Goal: Task Accomplishment & Management: Manage account settings

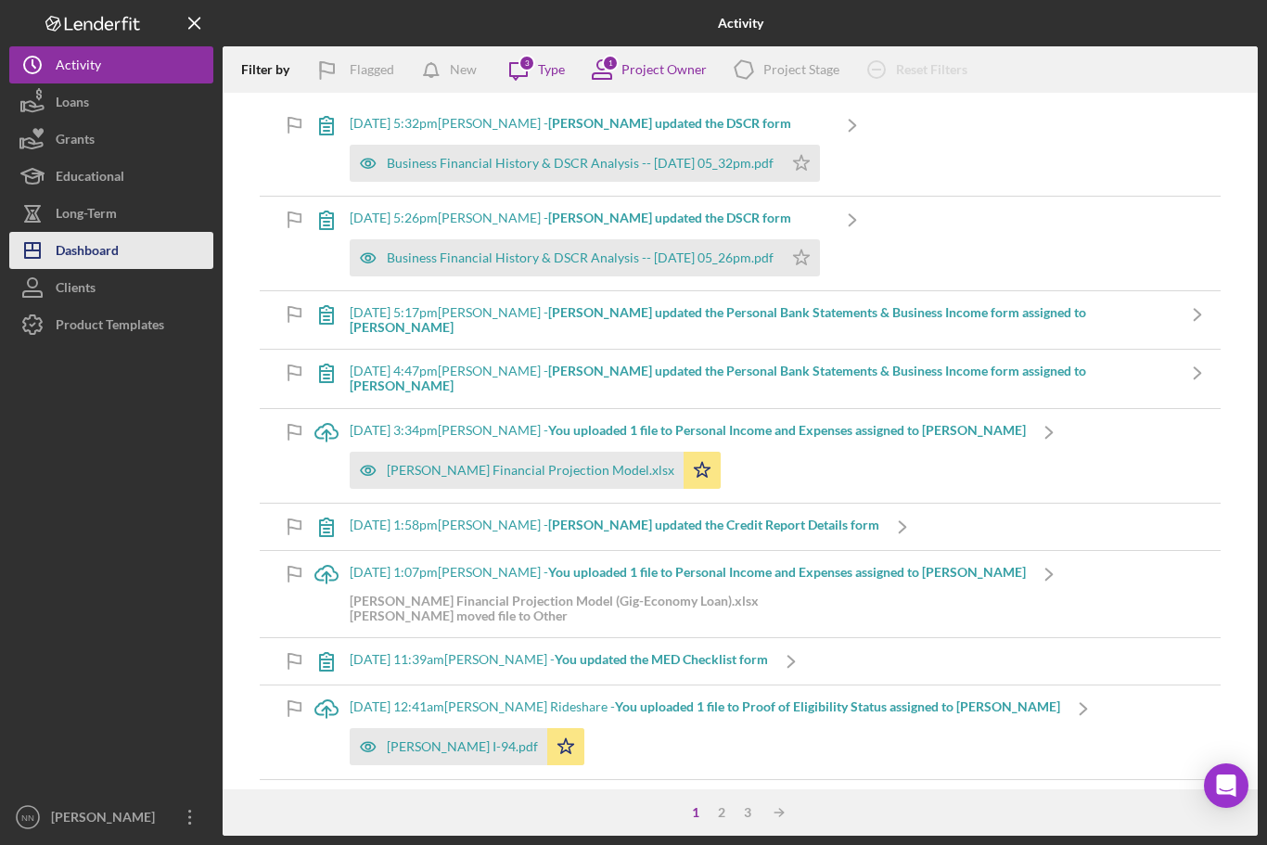
click at [103, 240] on div "Dashboard" at bounding box center [87, 253] width 63 height 42
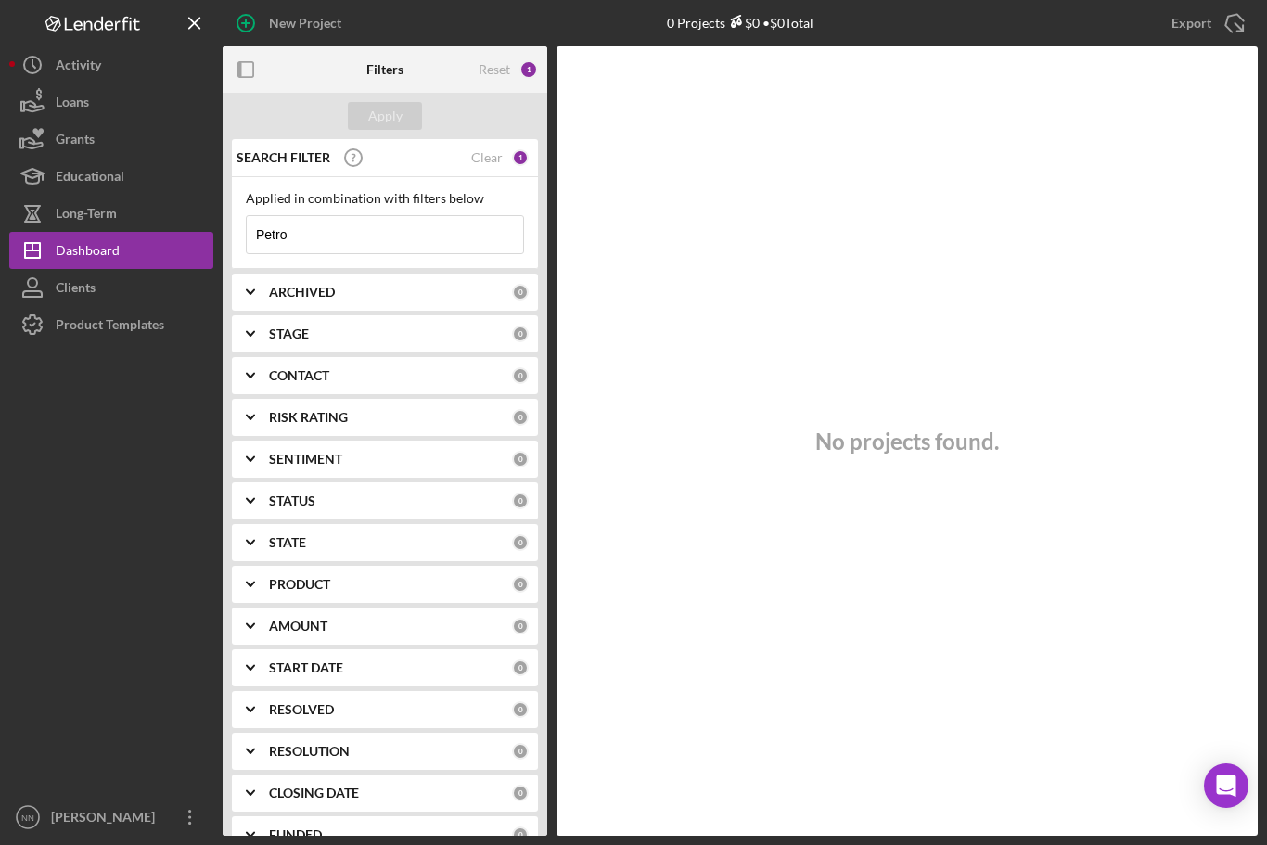
click at [326, 229] on input "Petro" at bounding box center [385, 234] width 276 height 37
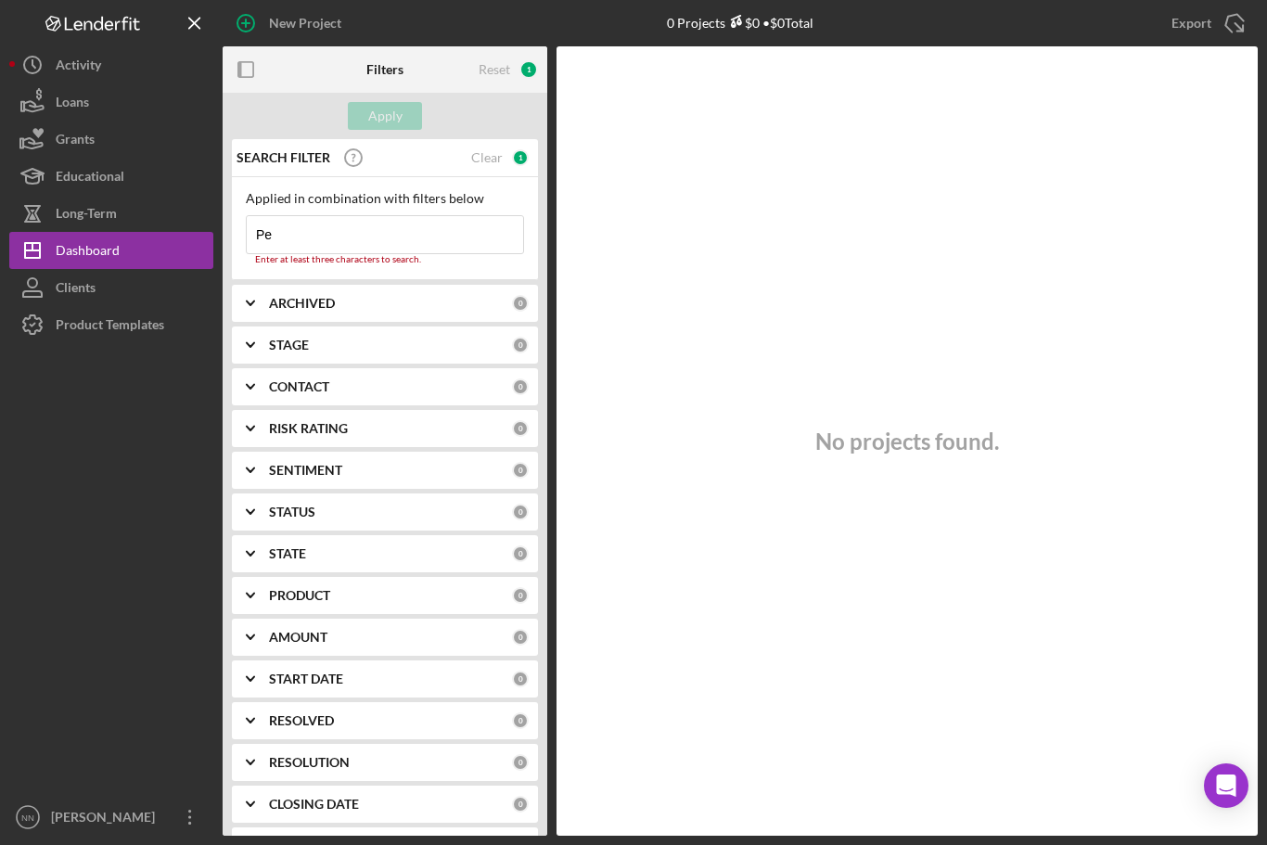
type input "P"
type input "[PERSON_NAME]"
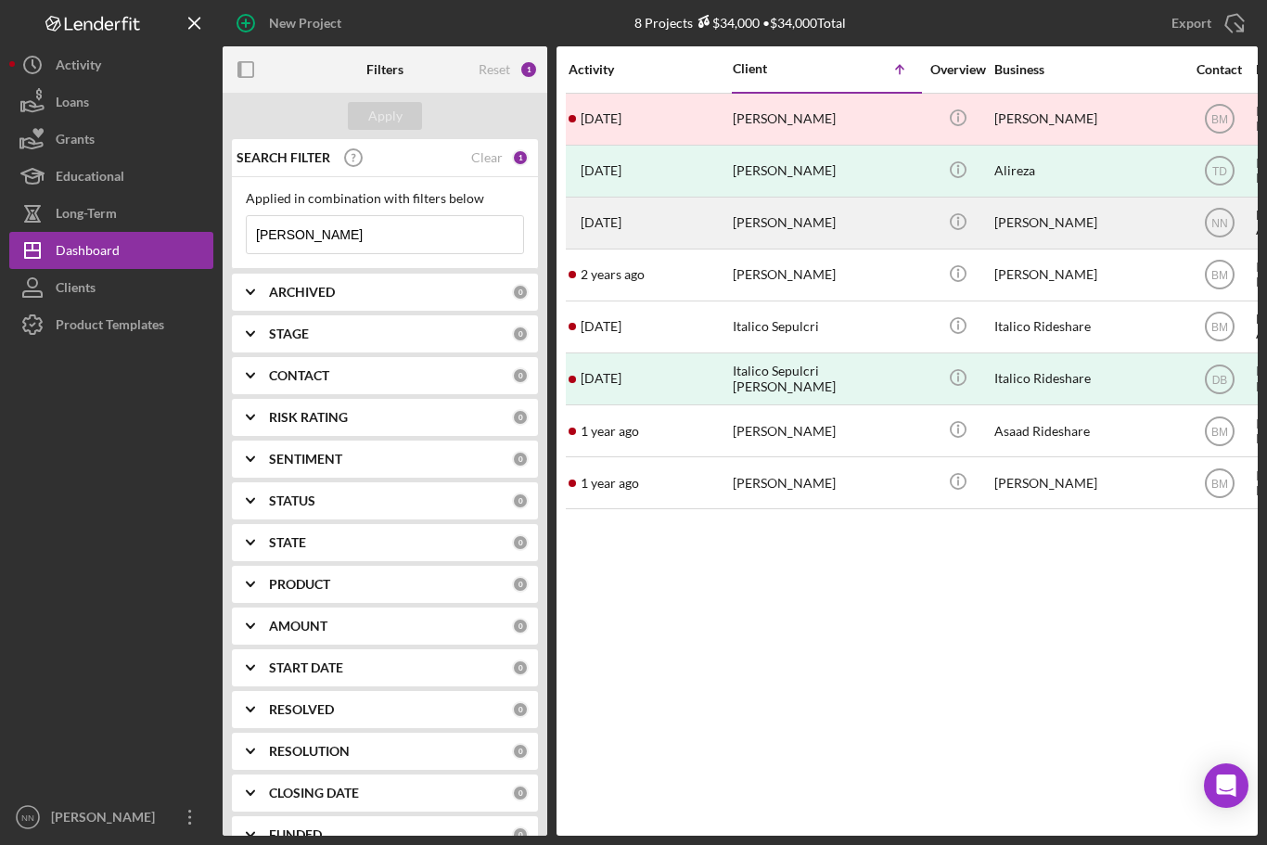
click at [744, 220] on div "[PERSON_NAME]" at bounding box center [824, 222] width 185 height 49
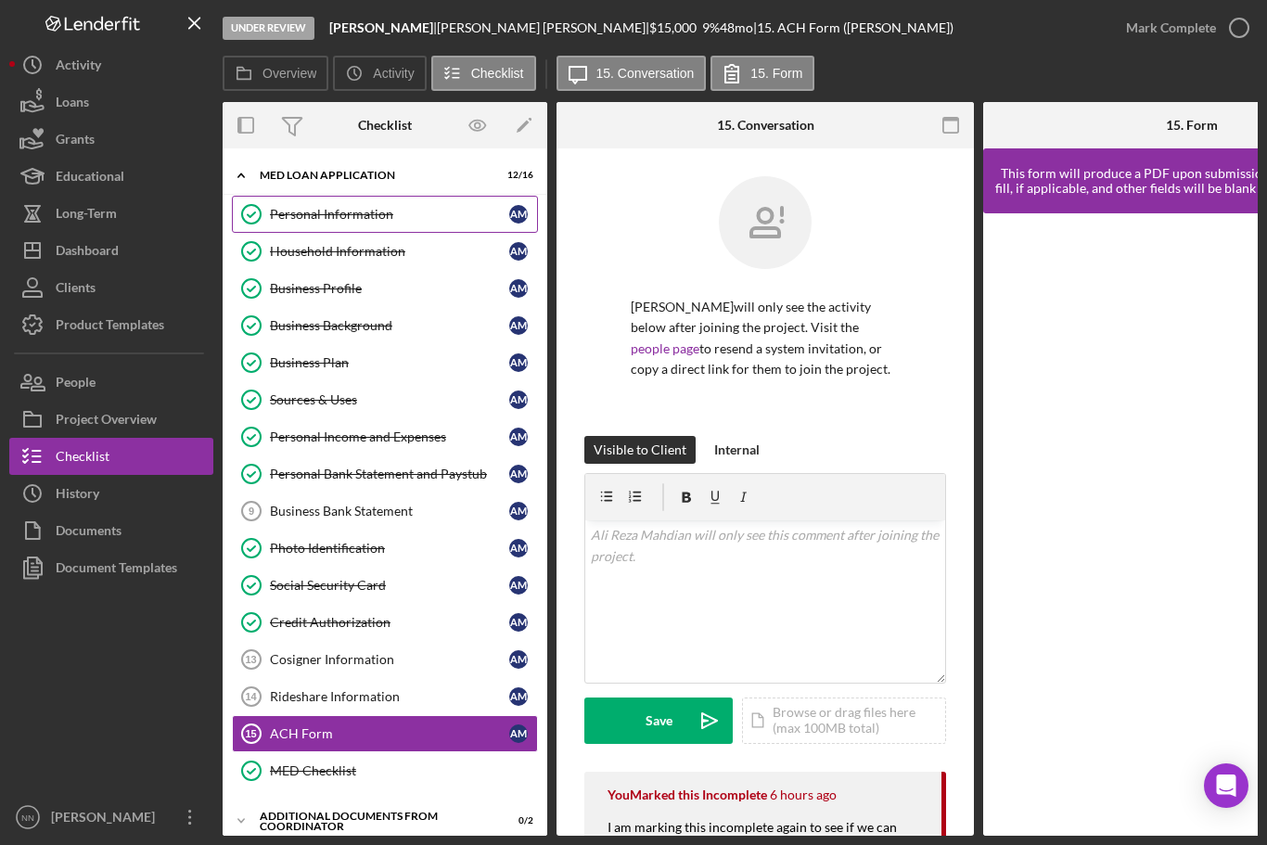
click at [285, 196] on link "Personal Information Personal Information A M" at bounding box center [385, 214] width 306 height 37
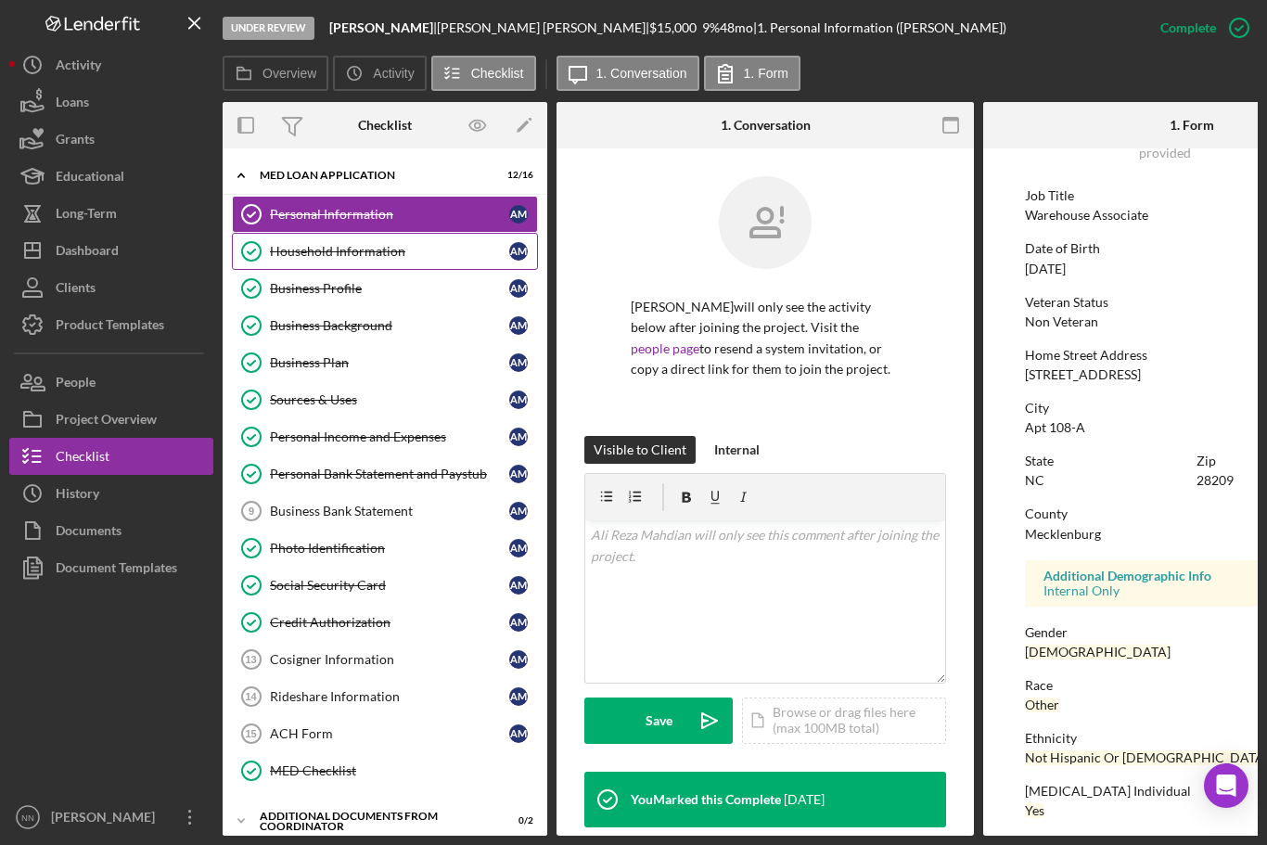
click at [459, 233] on link "Household Information Household Information A M" at bounding box center [385, 251] width 306 height 37
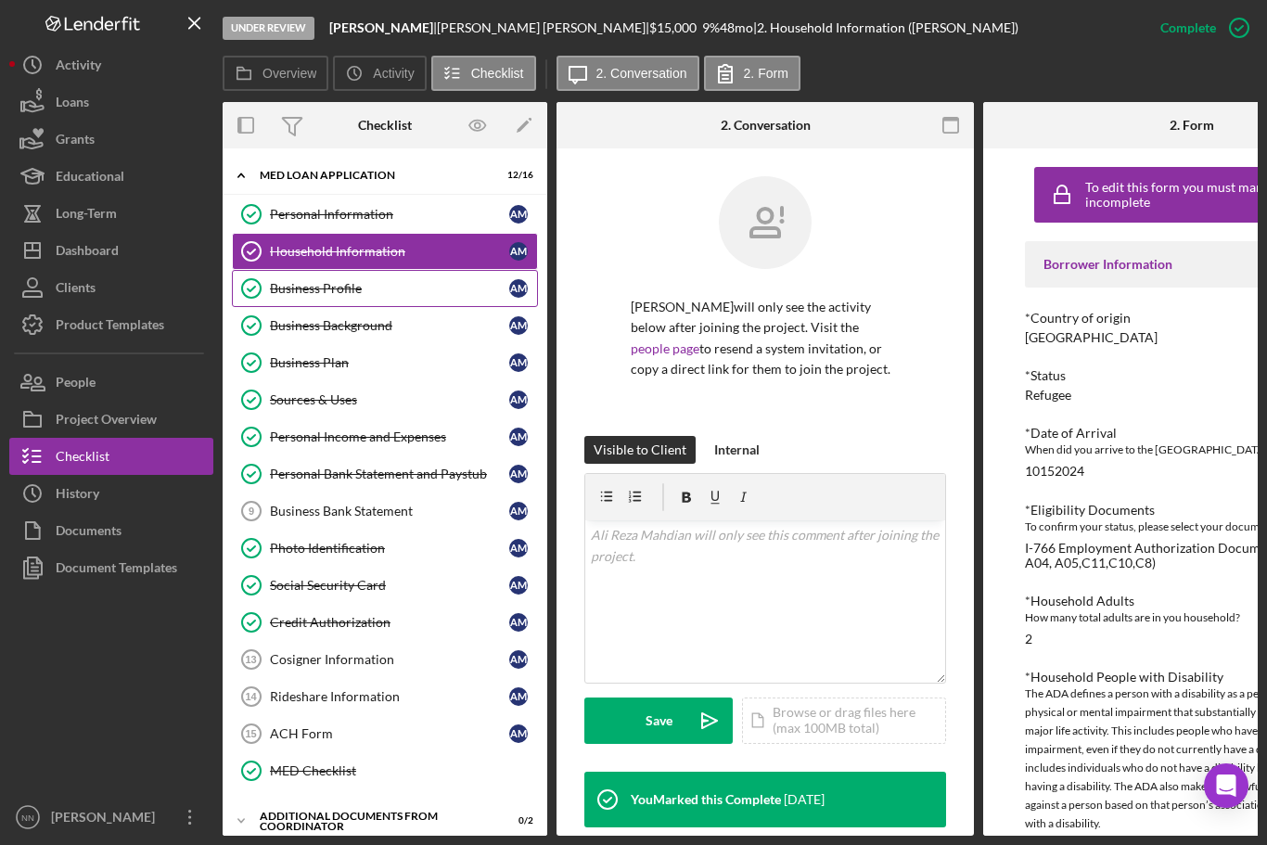
click at [302, 281] on div "Business Profile" at bounding box center [389, 288] width 239 height 15
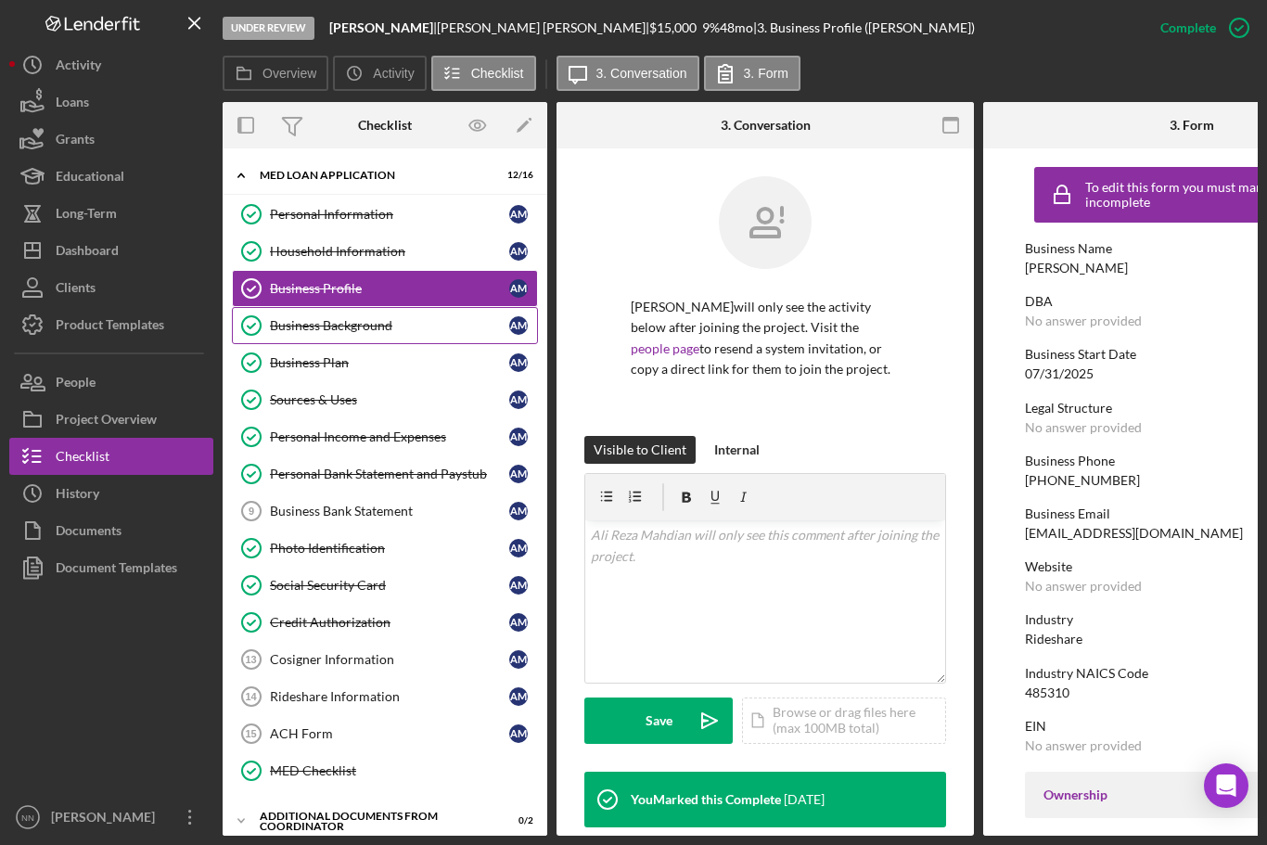
click at [298, 318] on div "Business Background" at bounding box center [389, 325] width 239 height 15
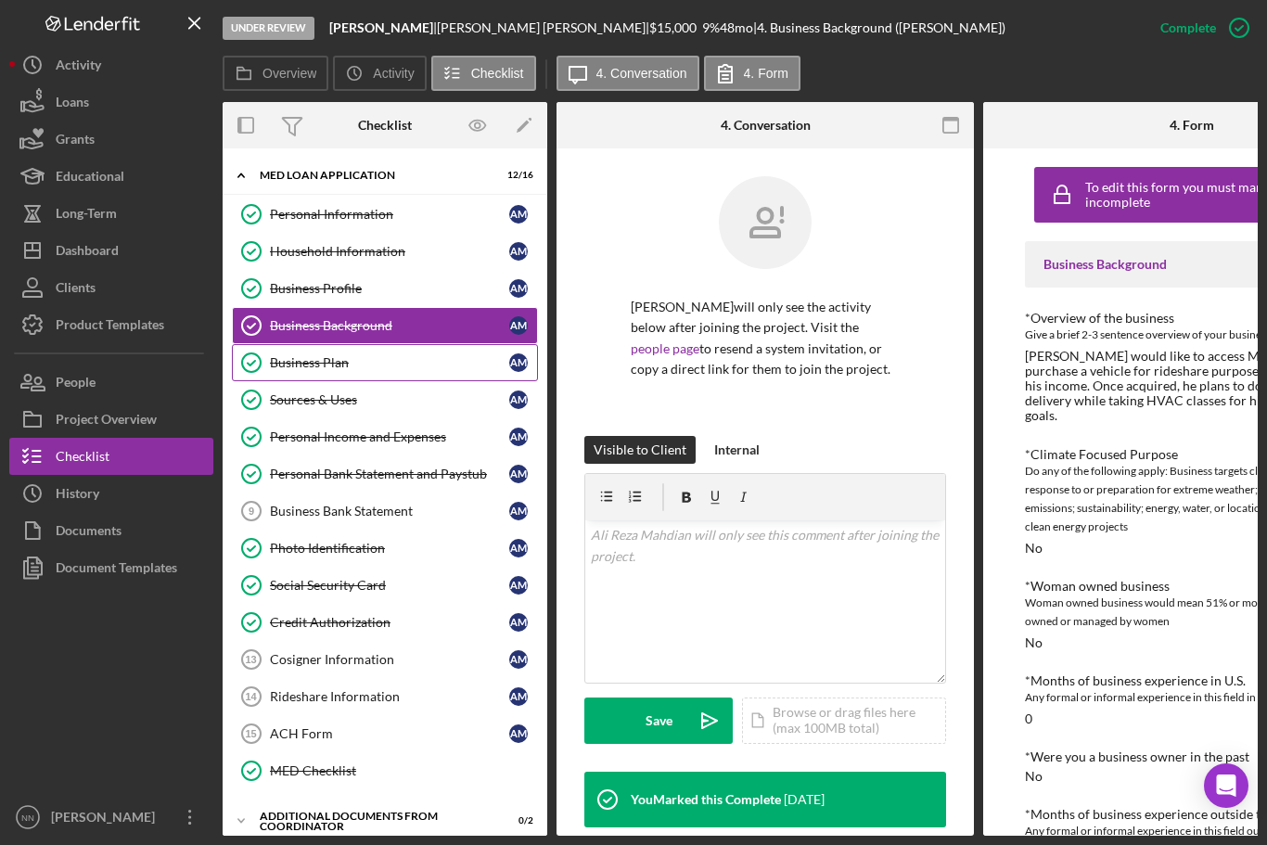
click at [281, 355] on div "Business Plan" at bounding box center [389, 362] width 239 height 15
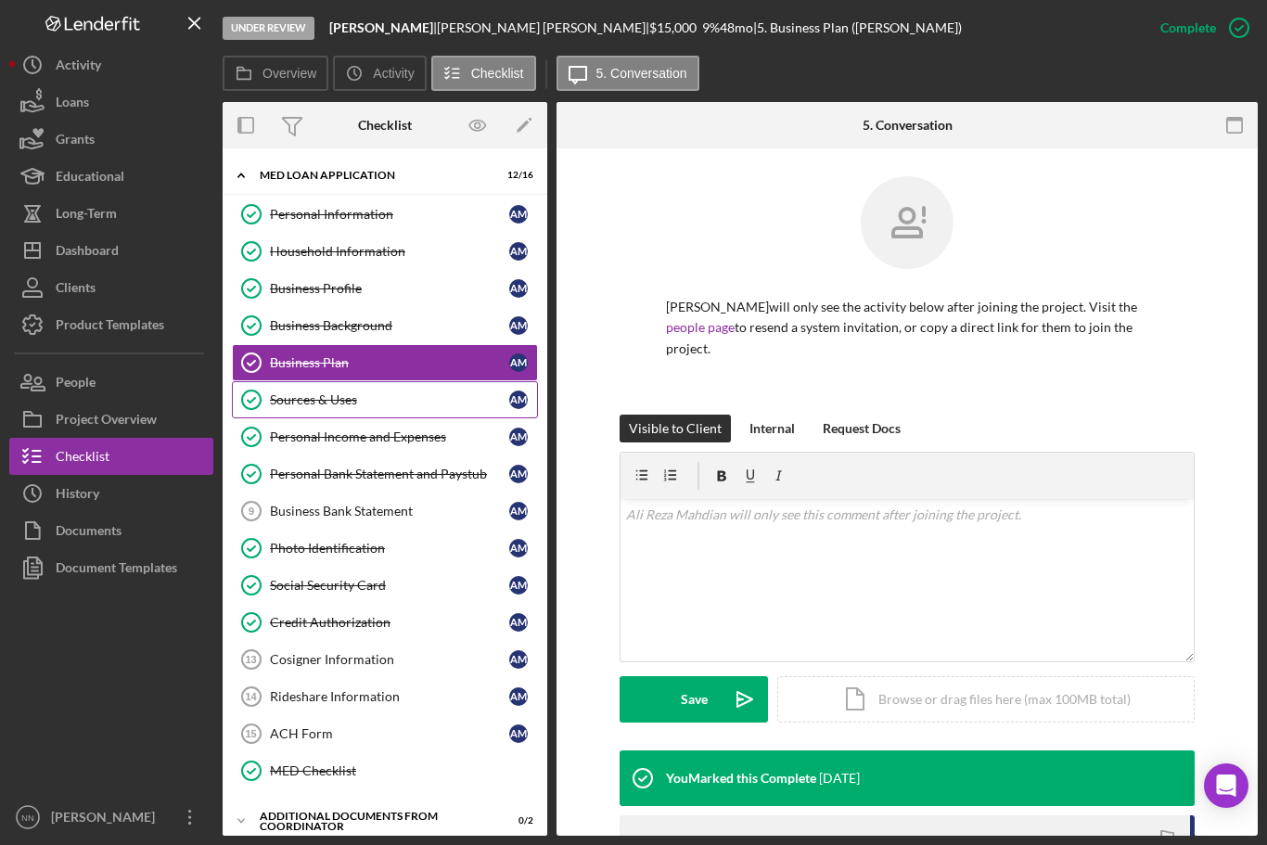
click at [280, 392] on div "Sources & Uses" at bounding box center [389, 399] width 239 height 15
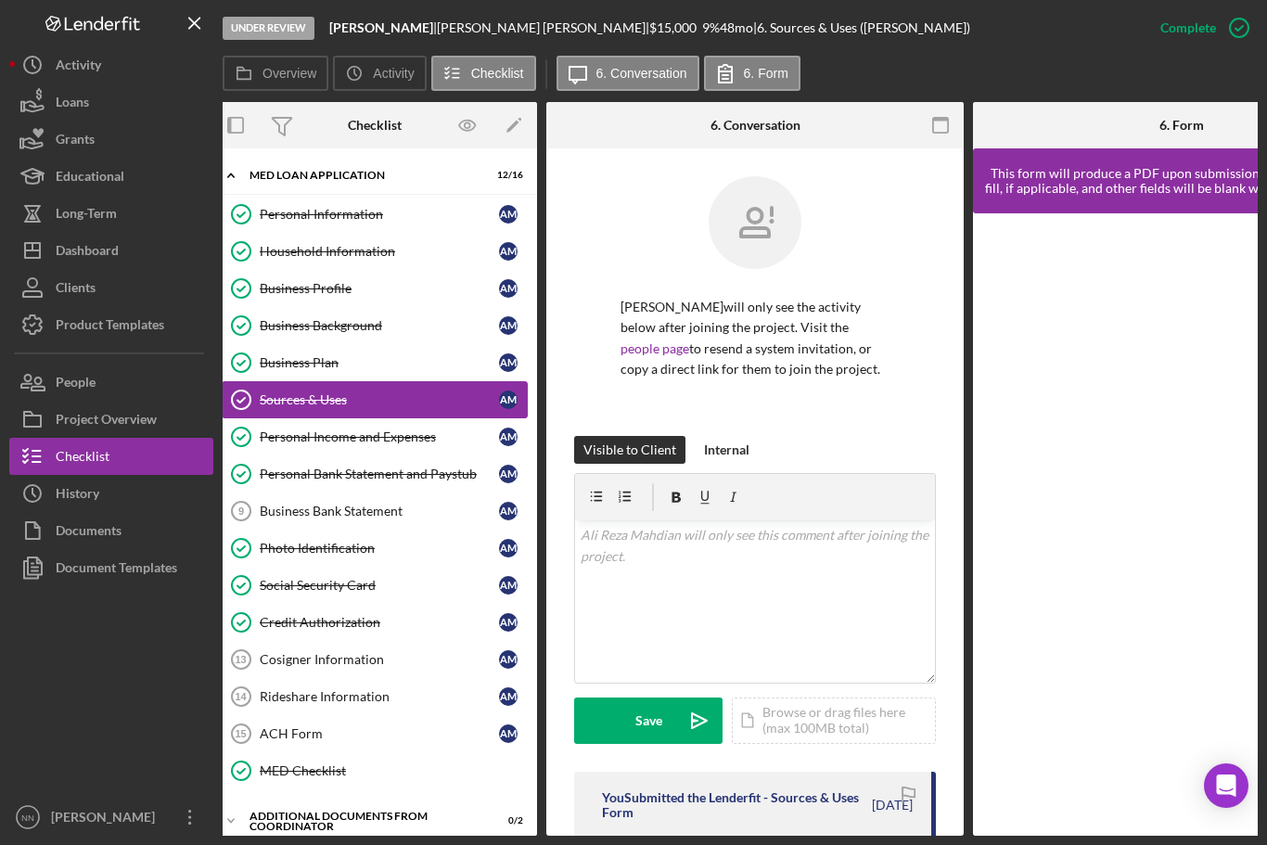
scroll to position [0, 6]
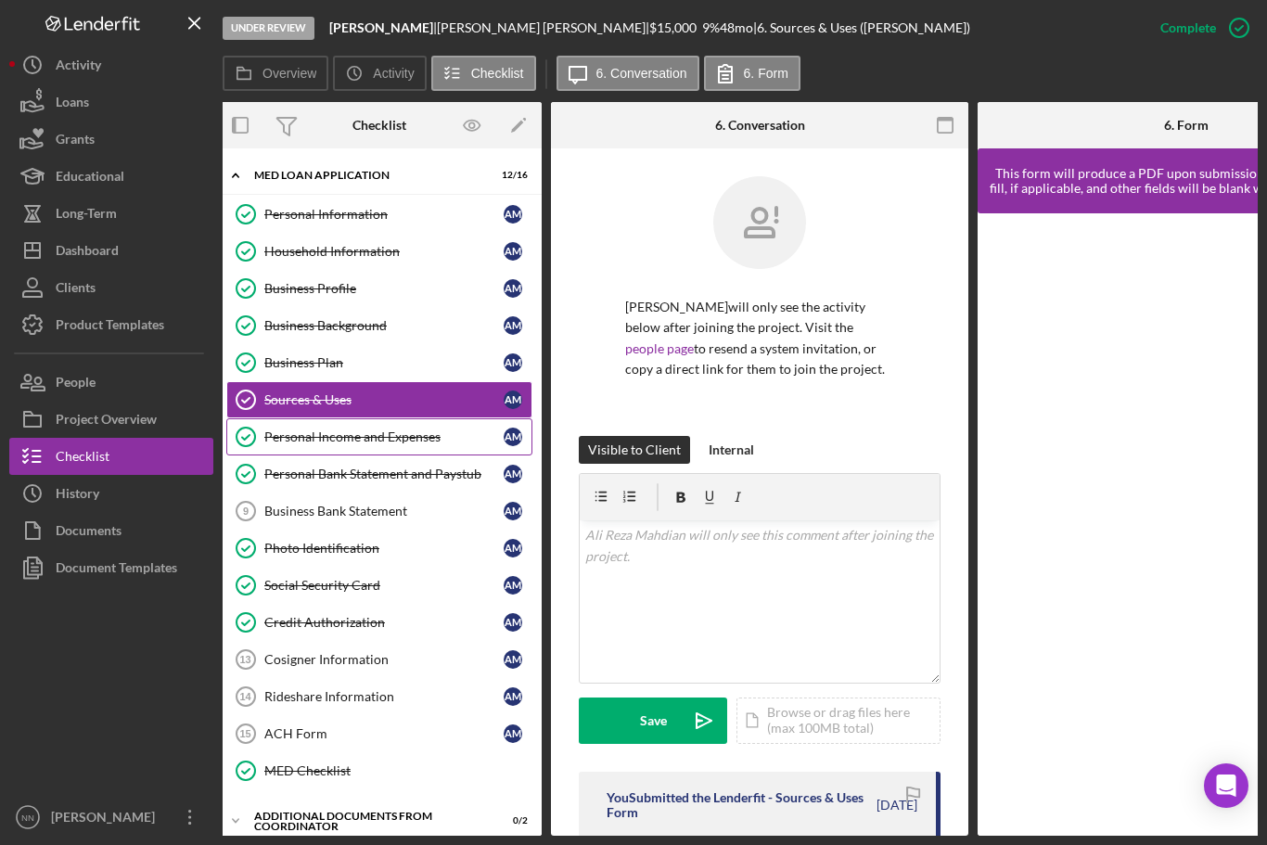
click at [292, 418] on link "Personal Income and Expenses Personal Income and Expenses A M" at bounding box center [379, 436] width 306 height 37
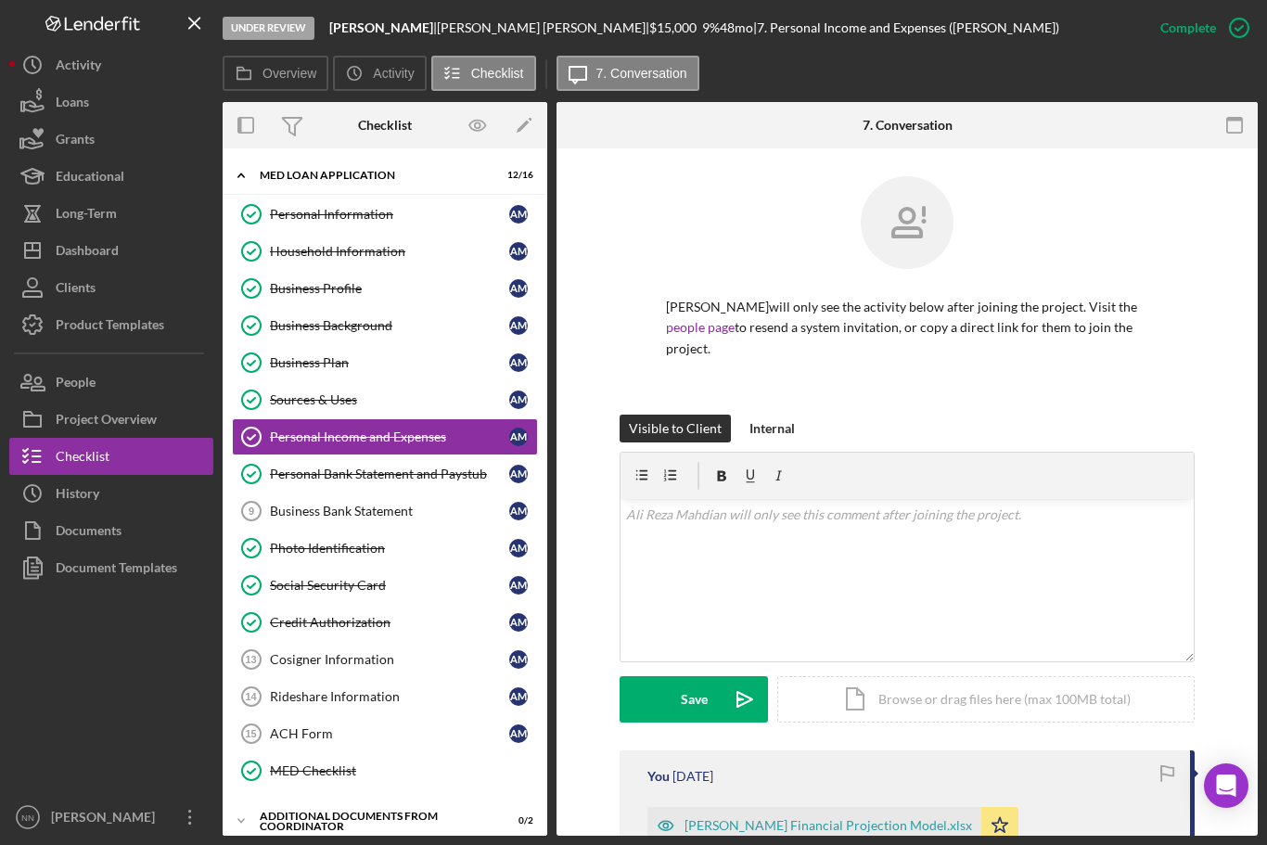
click at [1192, 56] on div "Overview Icon/History Activity Checklist Icon/Message 7. Conversation" at bounding box center [740, 74] width 1035 height 37
